Goal: Information Seeking & Learning: Learn about a topic

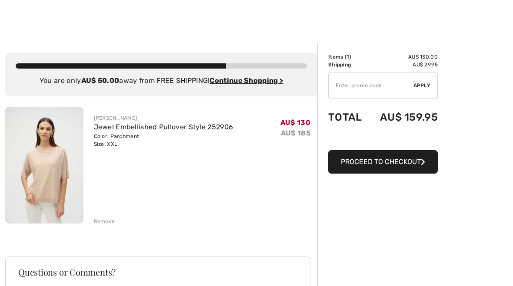
click at [100, 224] on div "Remove" at bounding box center [104, 222] width 21 height 8
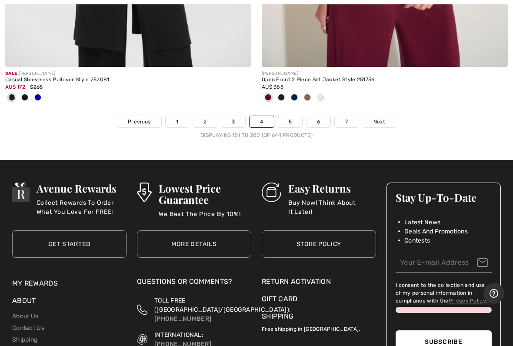
scroll to position [10631, 0]
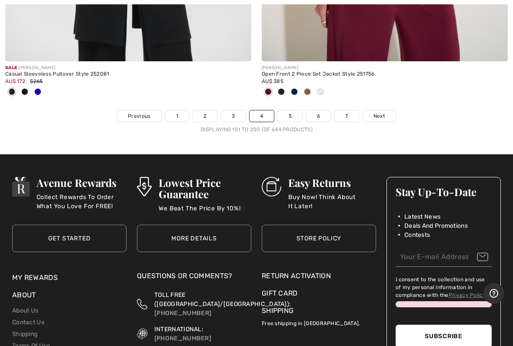
click at [378, 112] on span "Next" at bounding box center [379, 116] width 12 height 8
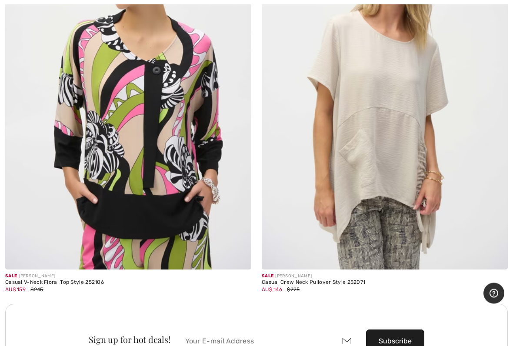
scroll to position [4795, 0]
click at [387, 149] on img at bounding box center [385, 84] width 246 height 369
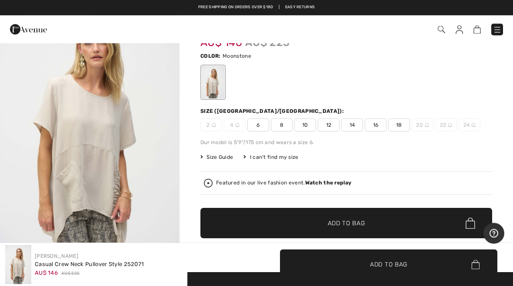
scroll to position [45, 0]
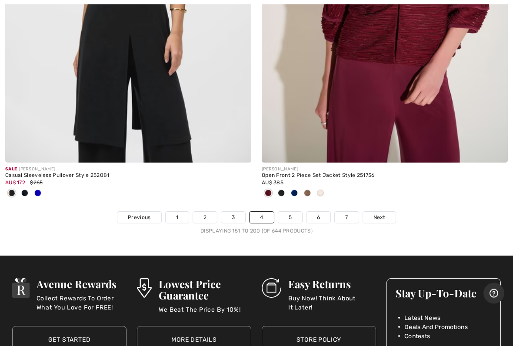
scroll to position [10530, 0]
click at [378, 213] on span "Next" at bounding box center [379, 217] width 12 height 8
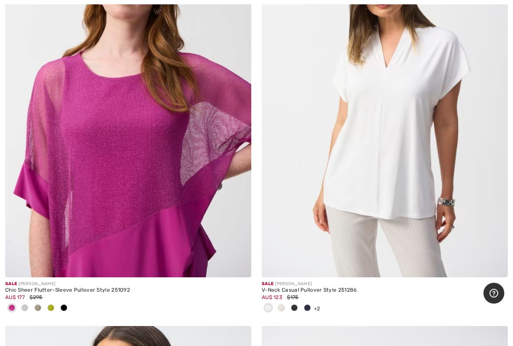
scroll to position [9491, 0]
click at [371, 210] on img at bounding box center [385, 92] width 246 height 369
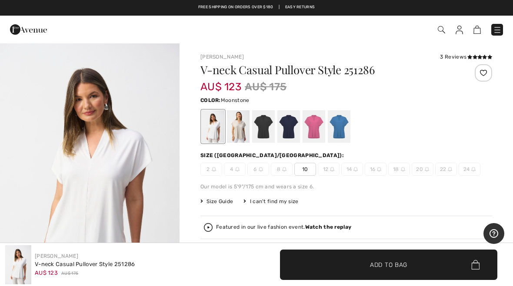
click at [238, 126] on div at bounding box center [238, 126] width 23 height 33
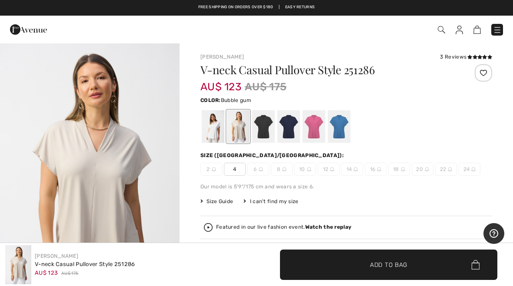
click at [313, 129] on div at bounding box center [313, 126] width 23 height 33
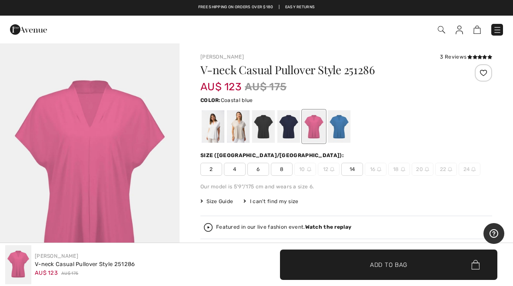
click at [339, 124] on div at bounding box center [339, 126] width 23 height 33
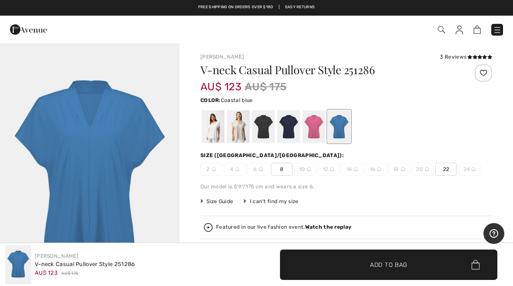
click at [240, 128] on div at bounding box center [238, 126] width 23 height 33
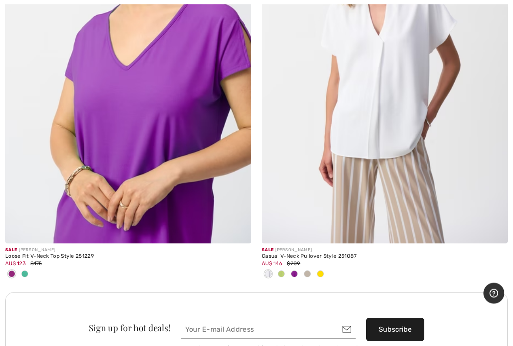
scroll to position [9942, 0]
click at [379, 145] on img at bounding box center [385, 58] width 246 height 369
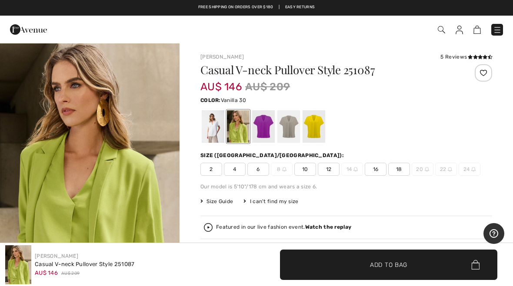
click at [209, 125] on div at bounding box center [213, 126] width 23 height 33
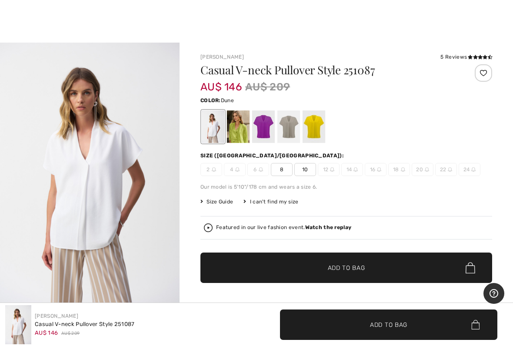
click at [293, 126] on div at bounding box center [288, 126] width 23 height 33
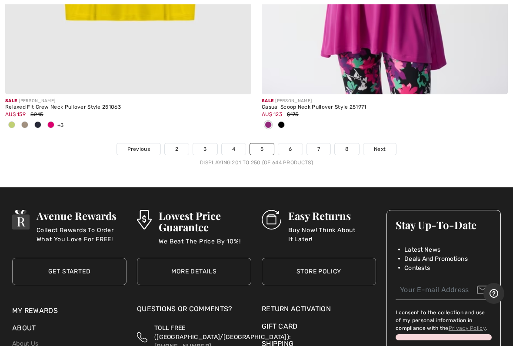
scroll to position [10614, 0]
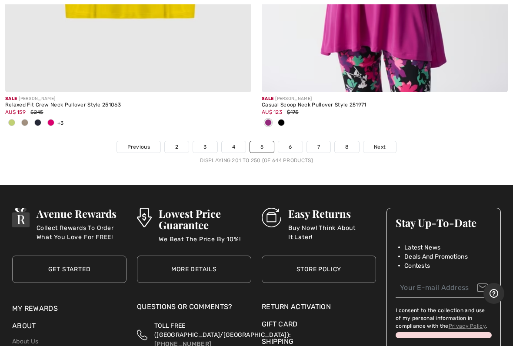
click at [408, 278] on input "email" at bounding box center [443, 288] width 96 height 20
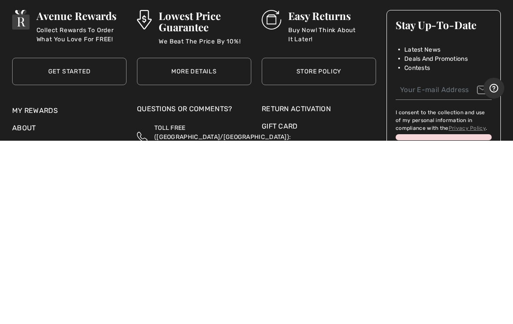
scroll to position [10650, 0]
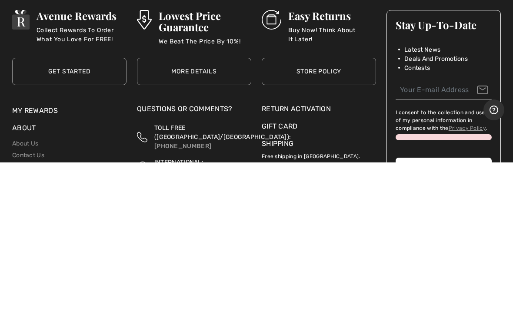
type input "kaeale@bigpond.net.au"
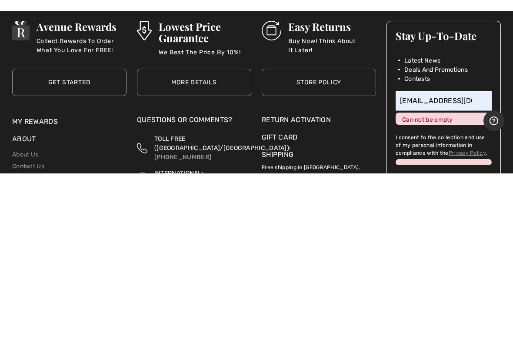
scroll to position [10783, 0]
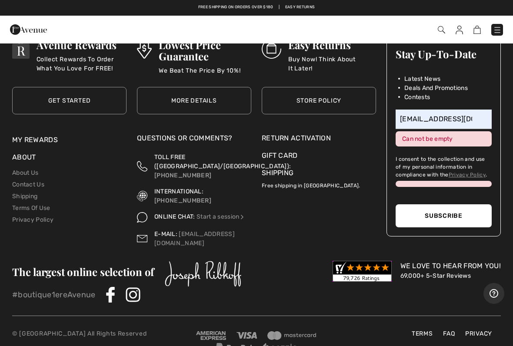
click at [450, 204] on button "Subscribe" at bounding box center [443, 215] width 96 height 23
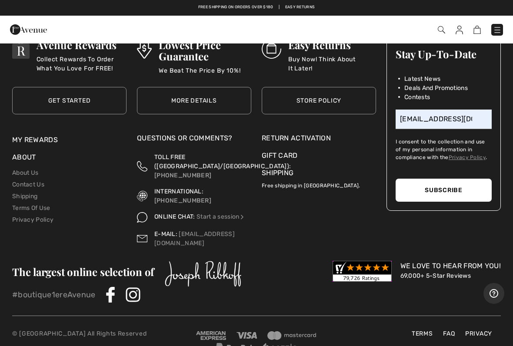
click at [450, 180] on button "Subscribe" at bounding box center [443, 190] width 96 height 23
click at [442, 182] on button "Subscribe" at bounding box center [443, 190] width 96 height 23
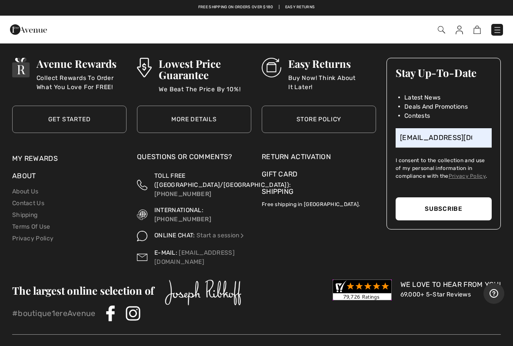
scroll to position [10765, 0]
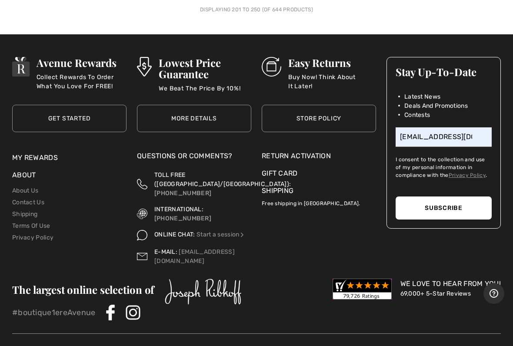
click at [432, 156] on label "I consent to the collection and use of my personal information in compliance wi…" at bounding box center [443, 167] width 96 height 23
click at [473, 172] on link "Privacy Policy" at bounding box center [466, 175] width 37 height 6
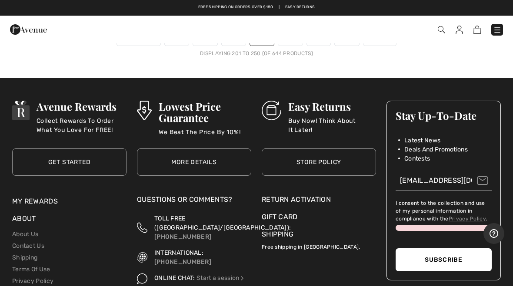
click at [453, 225] on div at bounding box center [443, 228] width 96 height 6
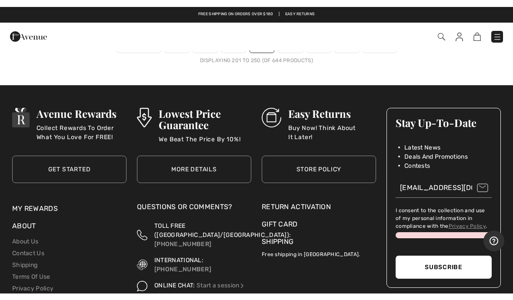
scroll to position [10717, 0]
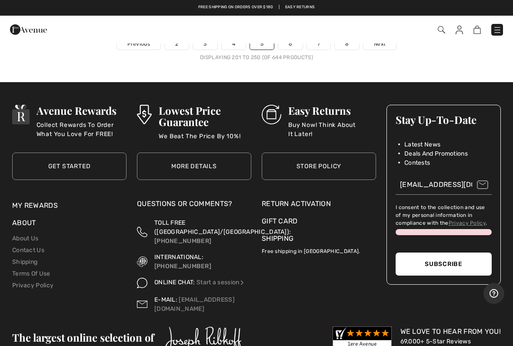
click at [484, 175] on input "kaeale@bigpond.net.au" at bounding box center [443, 185] width 96 height 20
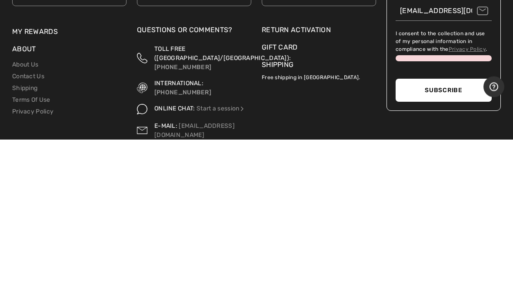
click at [446, 239] on button "Subscribe" at bounding box center [443, 250] width 96 height 23
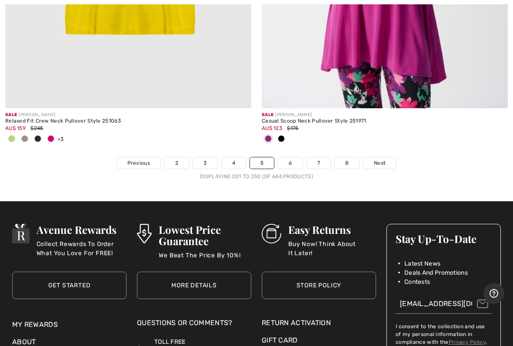
scroll to position [10607, 0]
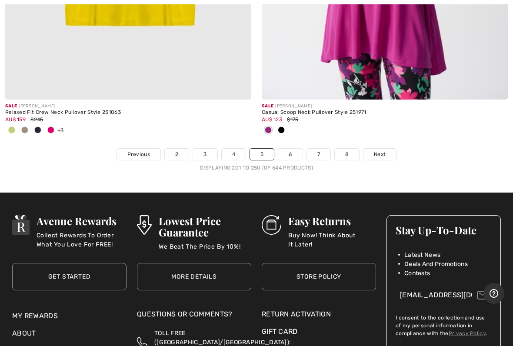
click at [290, 149] on link "6" at bounding box center [290, 154] width 24 height 11
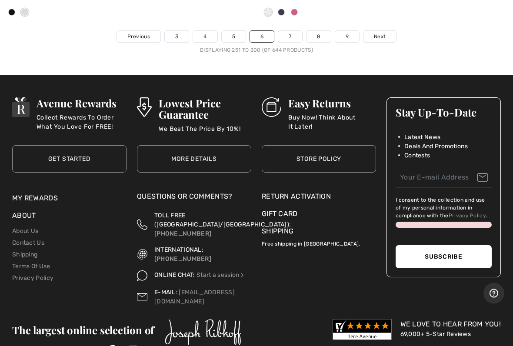
scroll to position [10796, 0]
click at [378, 33] on span "Next" at bounding box center [380, 37] width 12 height 8
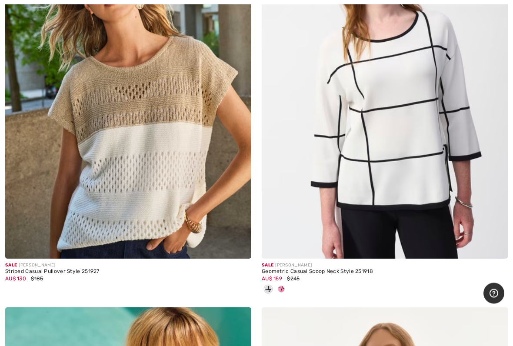
scroll to position [3179, 0]
click at [144, 152] on img at bounding box center [128, 74] width 246 height 369
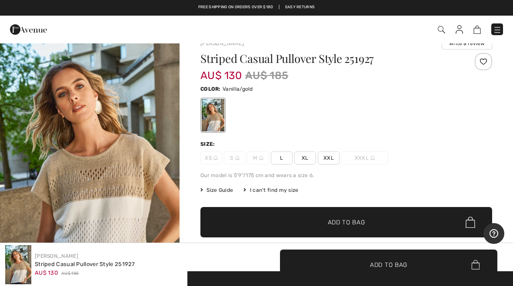
scroll to position [15, 0]
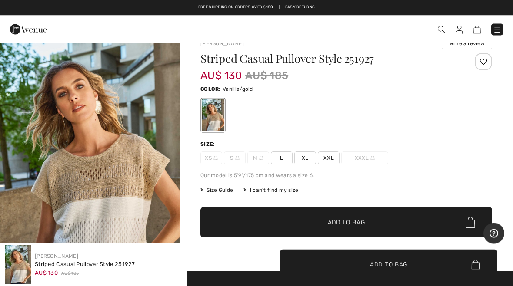
click at [329, 160] on span "XXL" at bounding box center [329, 158] width 22 height 13
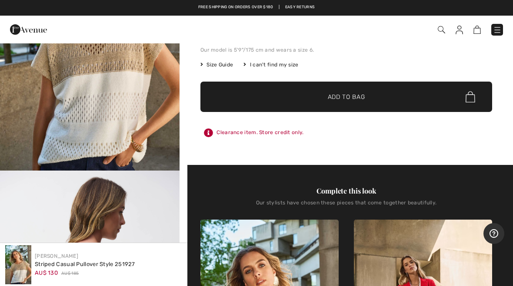
scroll to position [139, 0]
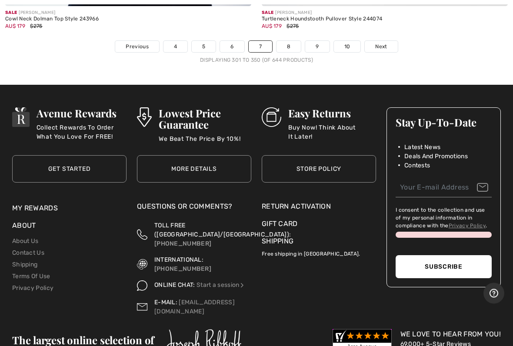
scroll to position [10686, 0]
click at [378, 43] on span "Next" at bounding box center [381, 47] width 12 height 8
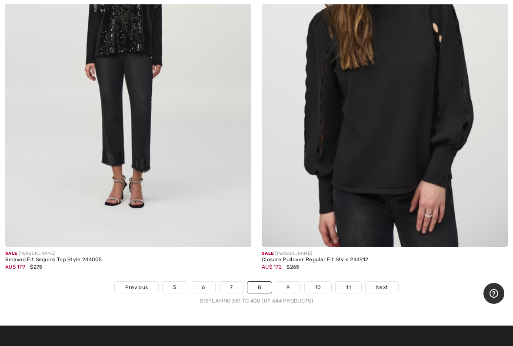
scroll to position [10483, 0]
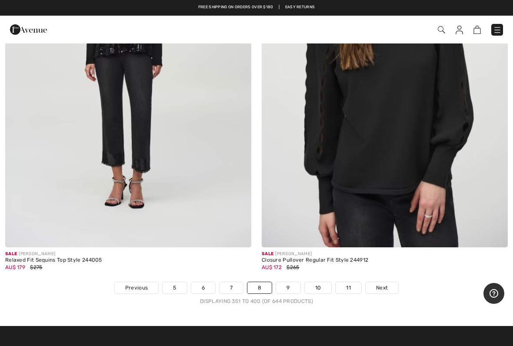
click at [382, 284] on span "Next" at bounding box center [382, 288] width 12 height 8
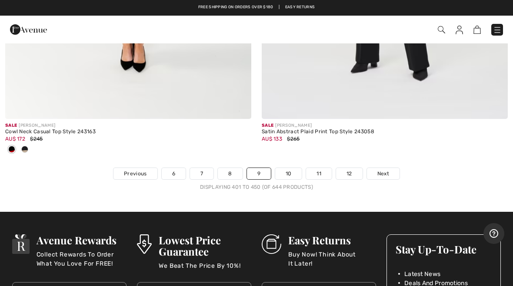
scroll to position [10469, 0]
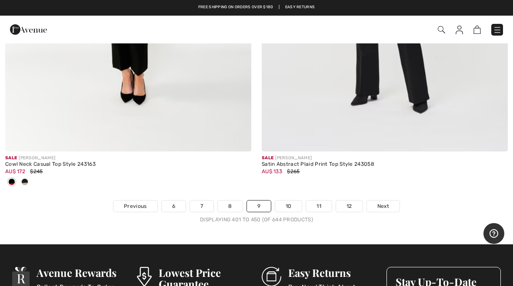
click at [382, 202] on span "Next" at bounding box center [383, 206] width 12 height 8
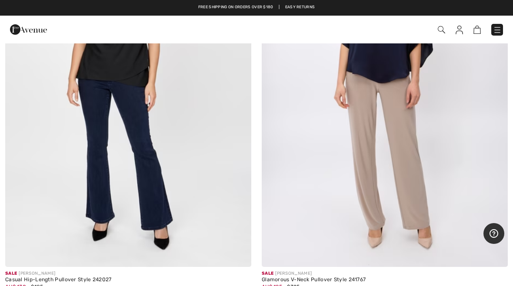
scroll to position [5385, 0]
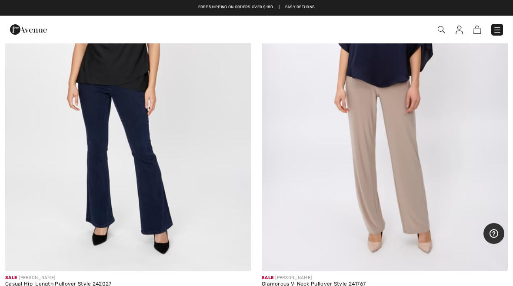
click at [459, 32] on img at bounding box center [458, 30] width 7 height 9
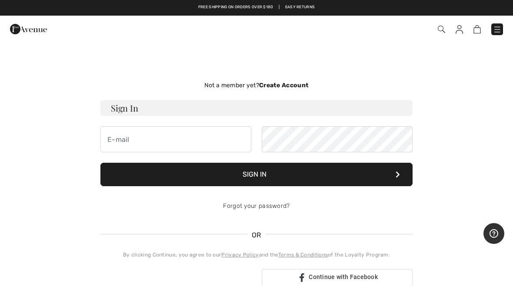
click at [439, 31] on img at bounding box center [441, 29] width 7 height 7
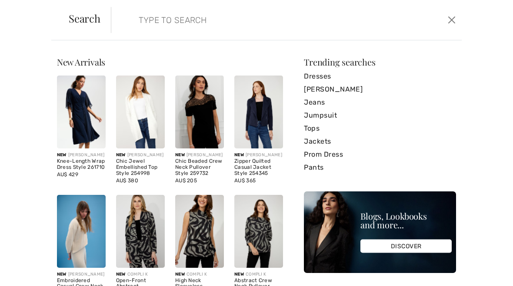
click at [137, 14] on input "search" at bounding box center [249, 20] width 235 height 26
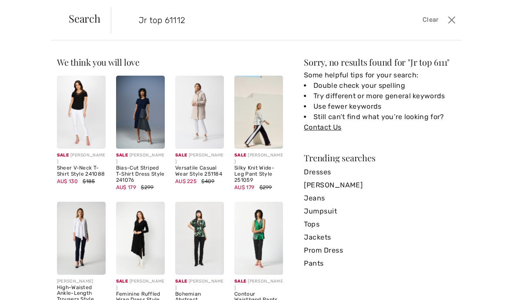
type input "Jr top 611126"
